Goal: Information Seeking & Learning: Find specific fact

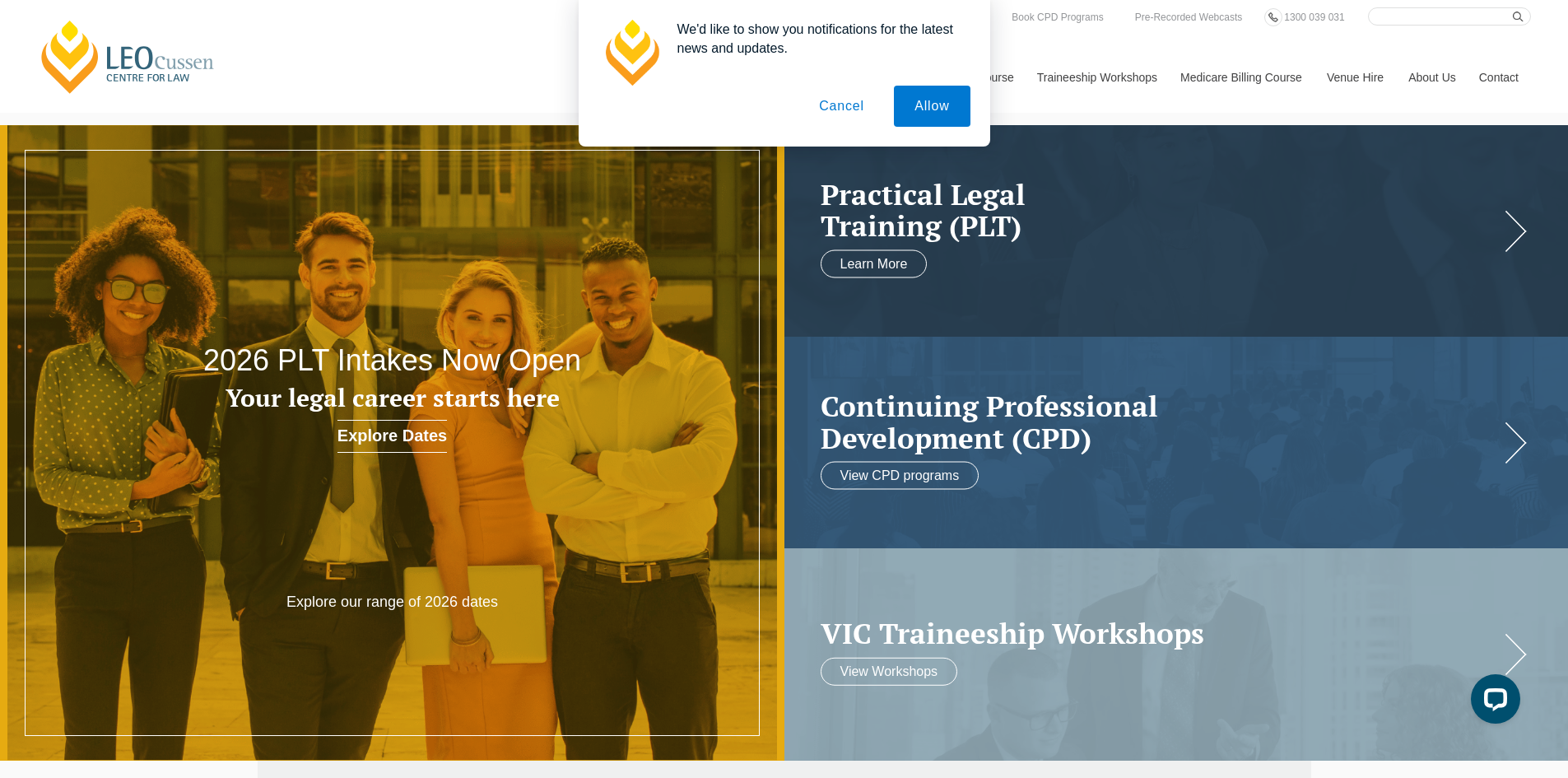
click at [869, 106] on button "Cancel" at bounding box center [841, 106] width 87 height 41
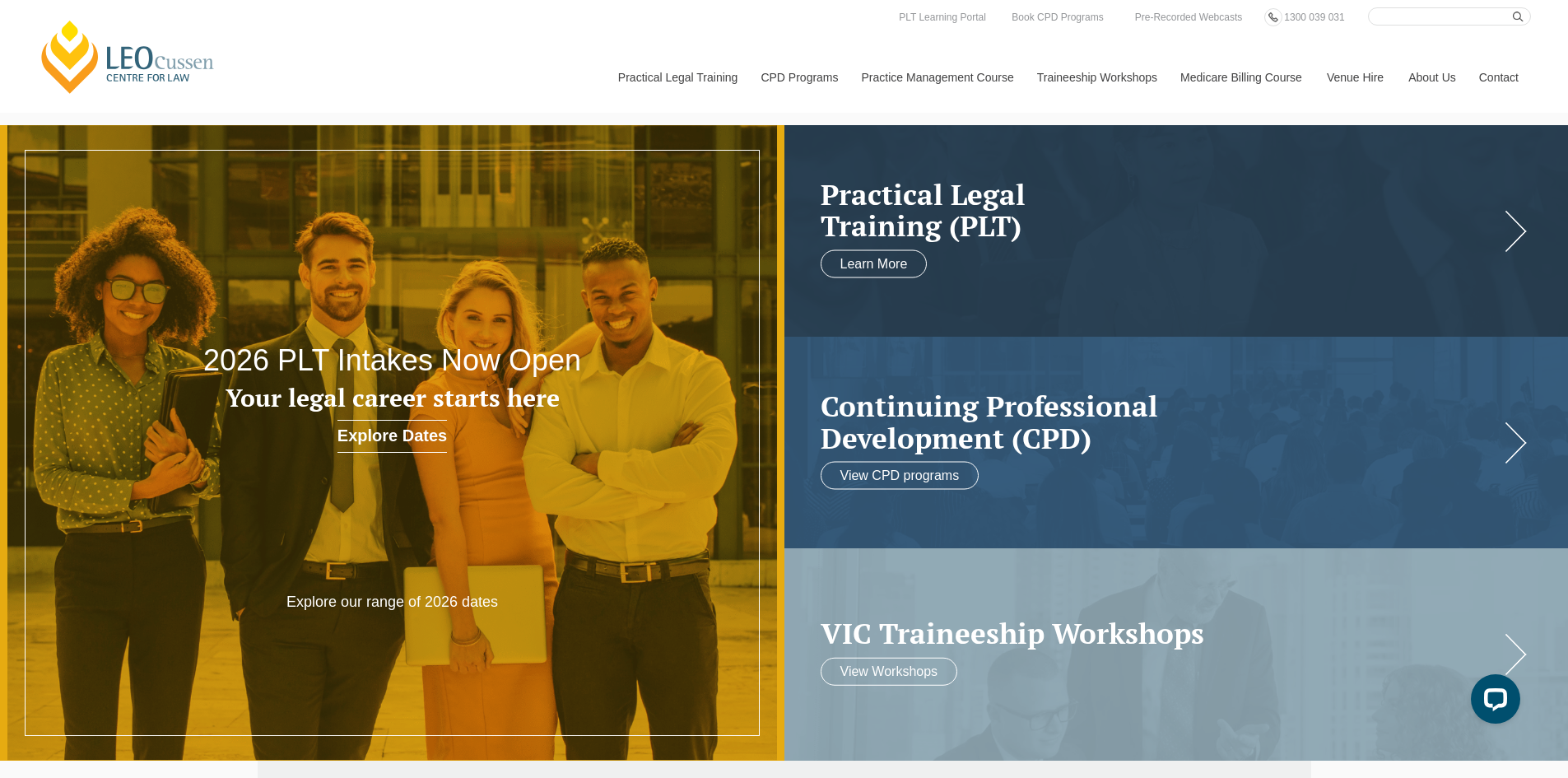
click at [1482, 21] on input "Search here" at bounding box center [1449, 17] width 163 height 19
type input "trust"
click at [1513, 8] on button "submit" at bounding box center [1522, 17] width 19 height 19
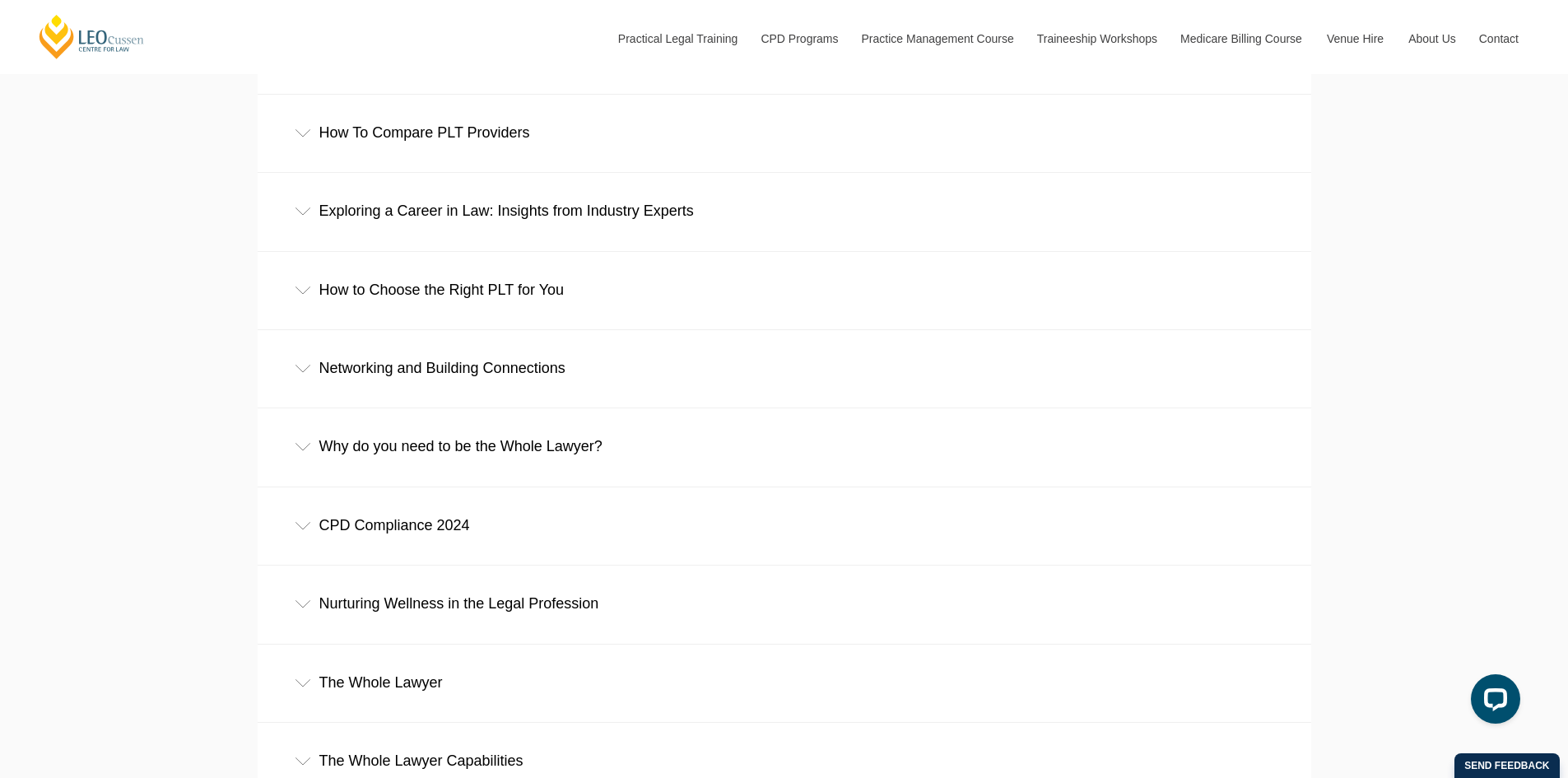
scroll to position [1152, 0]
